Goal: Information Seeking & Learning: Understand process/instructions

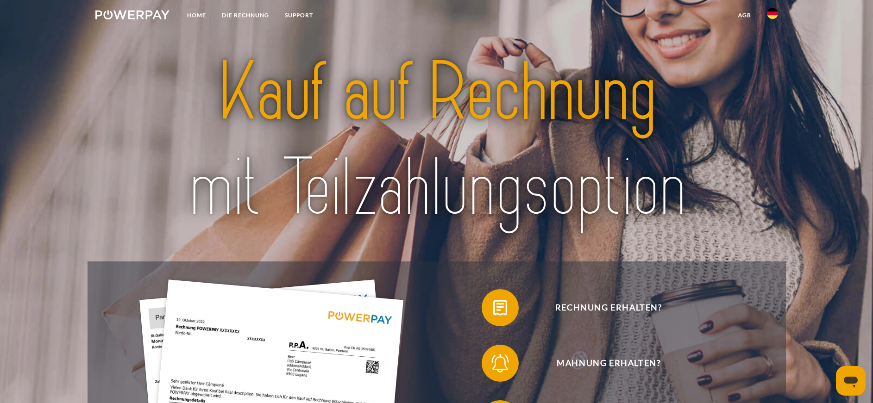
click at [853, 379] on icon "Messaging-Fenster öffnen" at bounding box center [850, 382] width 14 height 11
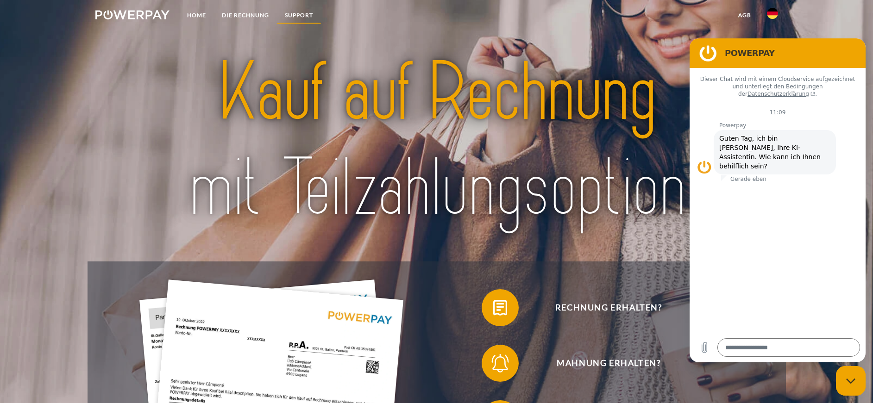
click at [304, 14] on link "SUPPORT" at bounding box center [299, 15] width 44 height 17
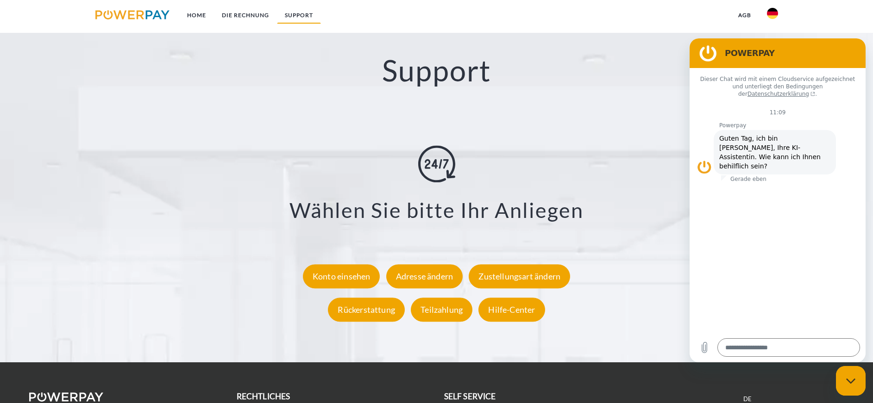
scroll to position [1720, 0]
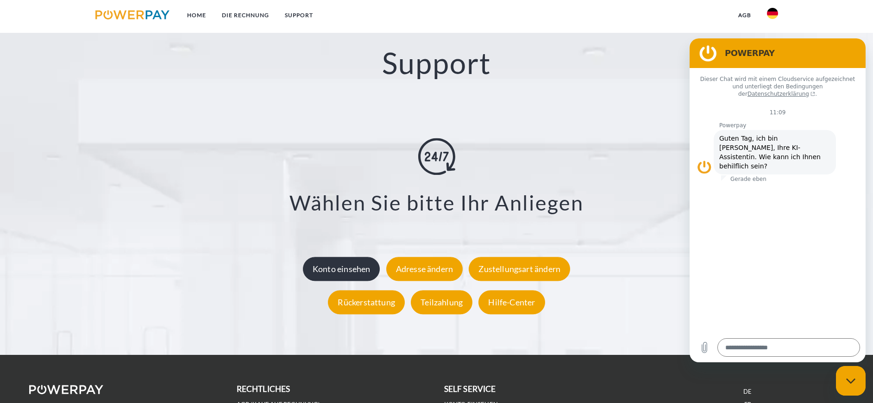
click at [341, 276] on div "Konto einsehen" at bounding box center [341, 269] width 77 height 24
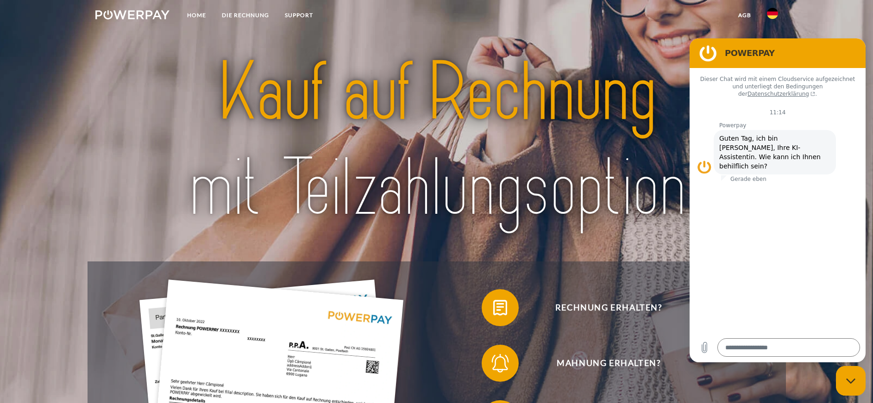
click at [850, 384] on icon "Messaging-Fenster schließen" at bounding box center [851, 381] width 10 height 6
type textarea "*"
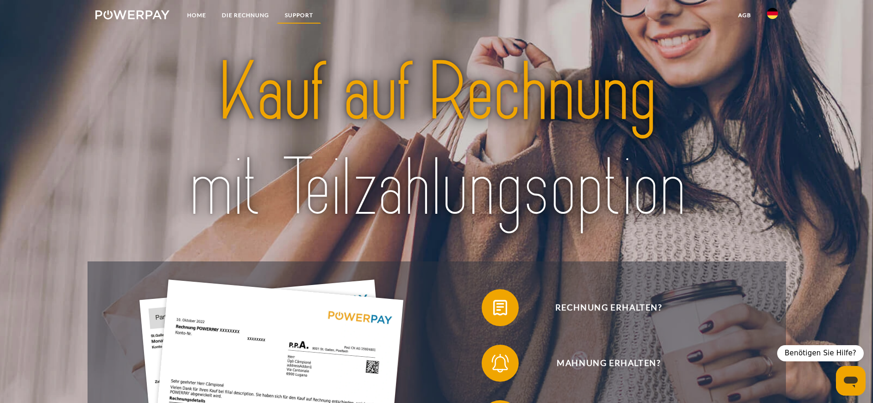
click at [307, 16] on link "SUPPORT" at bounding box center [299, 15] width 44 height 17
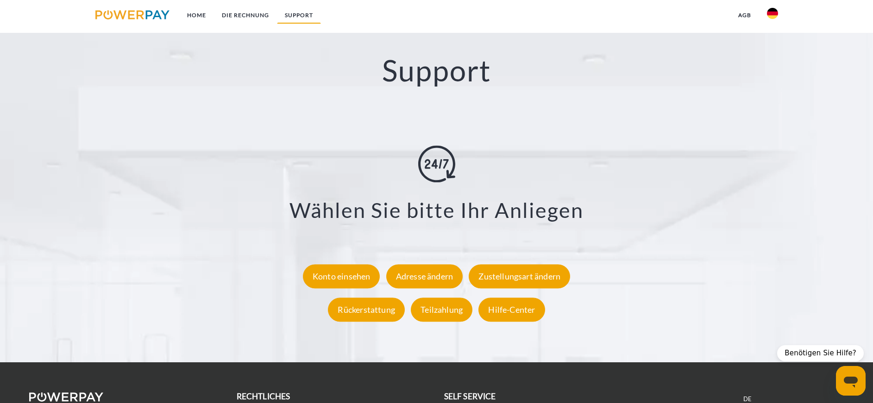
scroll to position [1720, 0]
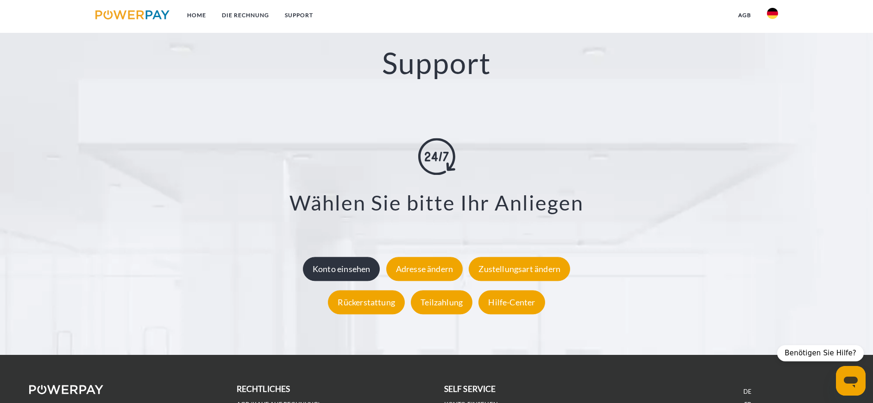
click at [355, 274] on div "Konto einsehen" at bounding box center [341, 269] width 77 height 24
click at [357, 272] on div "Konto einsehen" at bounding box center [341, 269] width 77 height 24
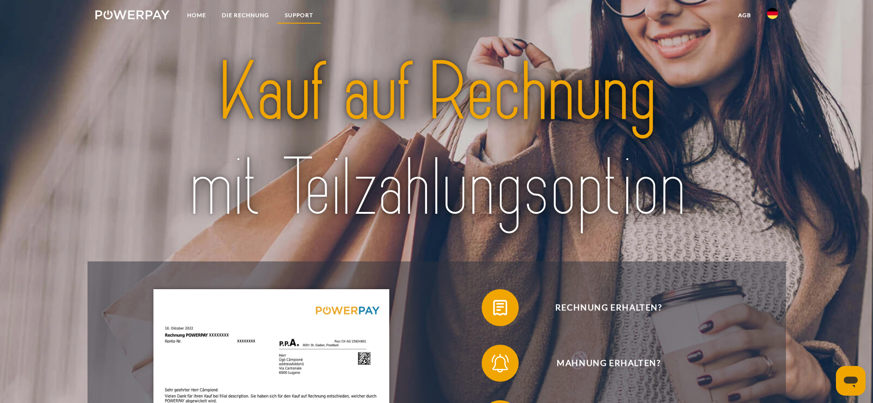
click at [292, 15] on link "SUPPORT" at bounding box center [299, 15] width 44 height 17
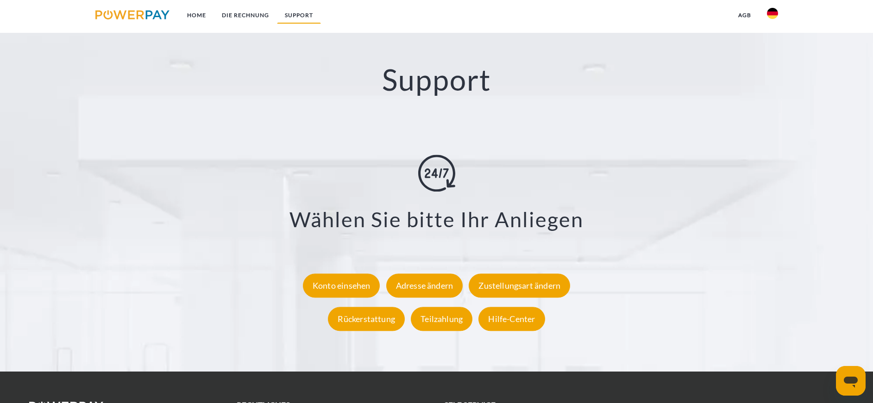
scroll to position [1720, 0]
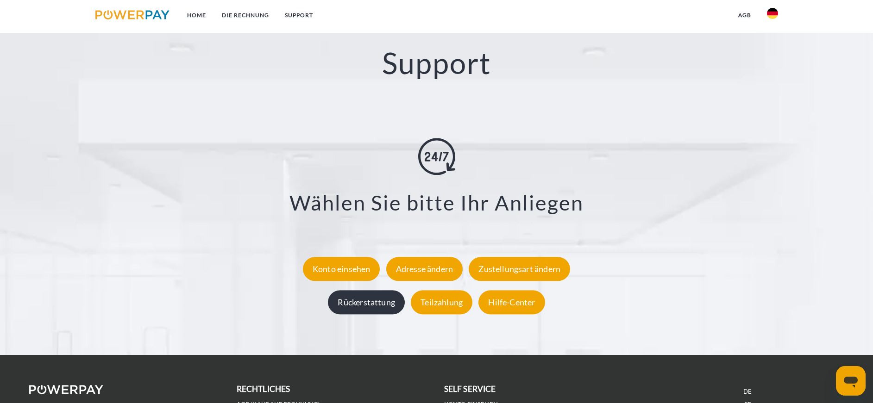
click at [392, 305] on div "Rückerstattung" at bounding box center [366, 303] width 77 height 24
